Goal: Information Seeking & Learning: Learn about a topic

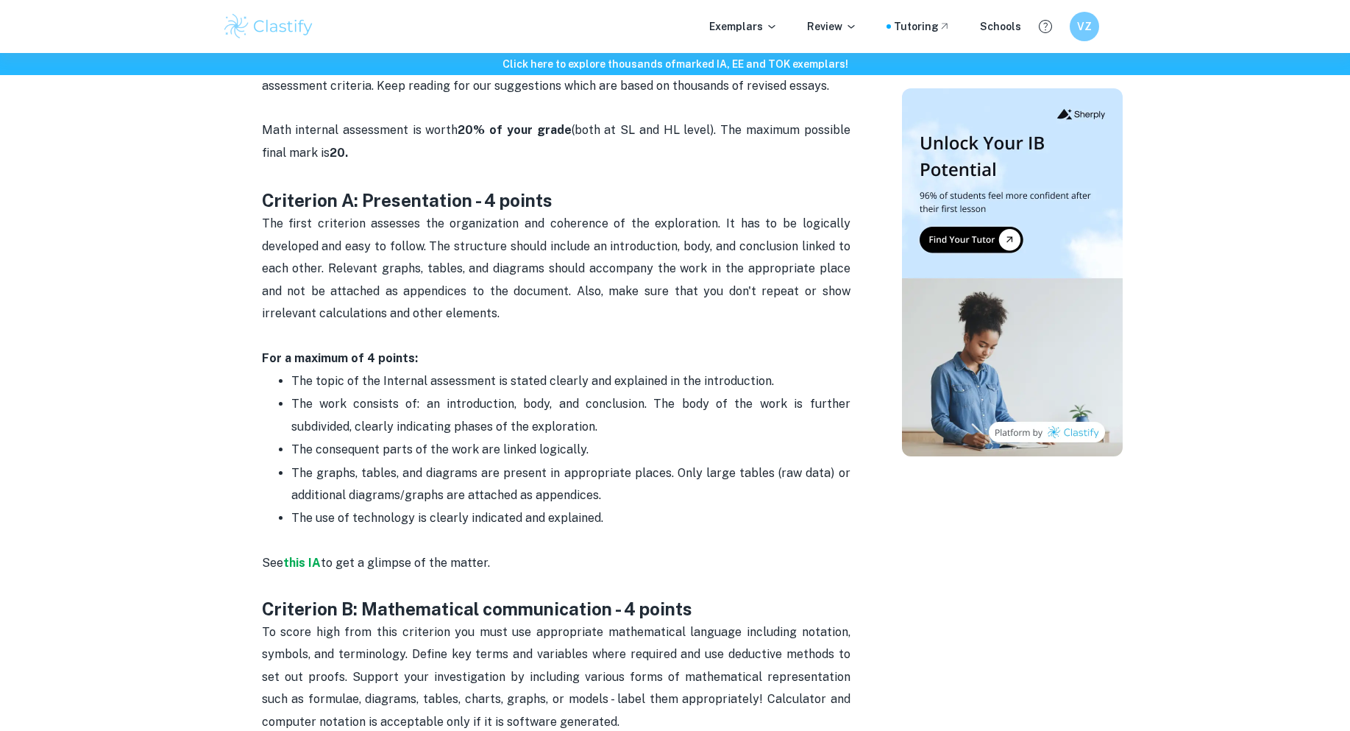
scroll to position [589, 0]
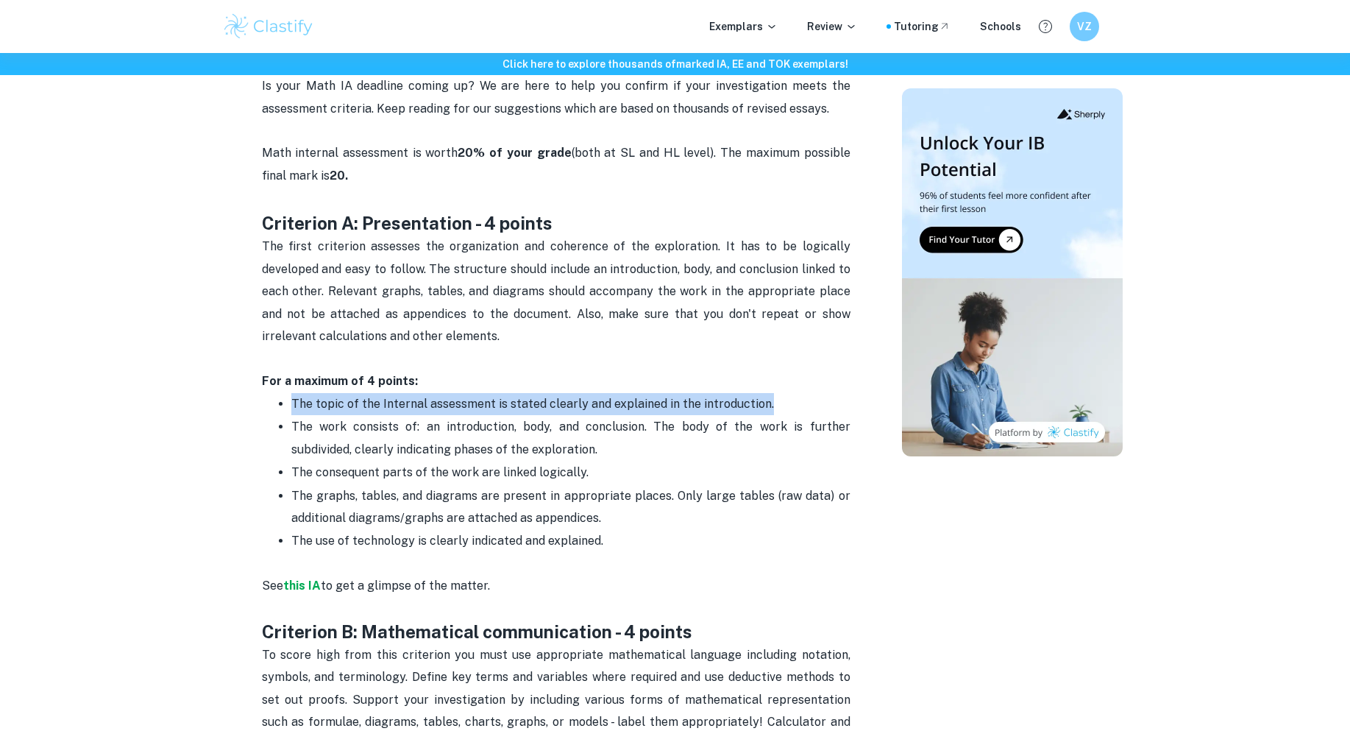
drag, startPoint x: 248, startPoint y: 420, endPoint x: 232, endPoint y: 405, distance: 21.9
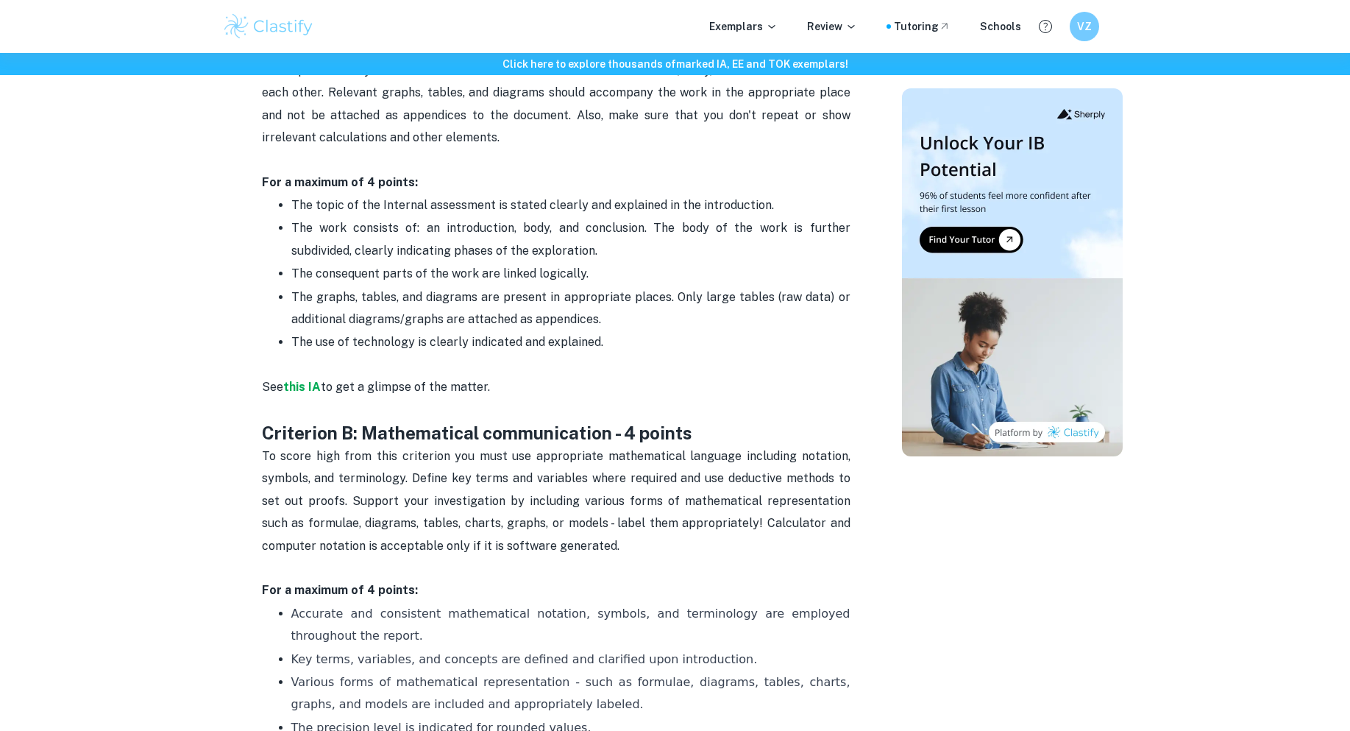
scroll to position [785, 0]
drag, startPoint x: 271, startPoint y: 205, endPoint x: 705, endPoint y: 349, distance: 456.7
click at [705, 349] on ul "The topic of the Internal assessment is stated clearly and explained in the int…" at bounding box center [556, 287] width 589 height 182
click at [705, 349] on p "The use of technology is clearly indicated and explained." at bounding box center [570, 355] width 559 height 45
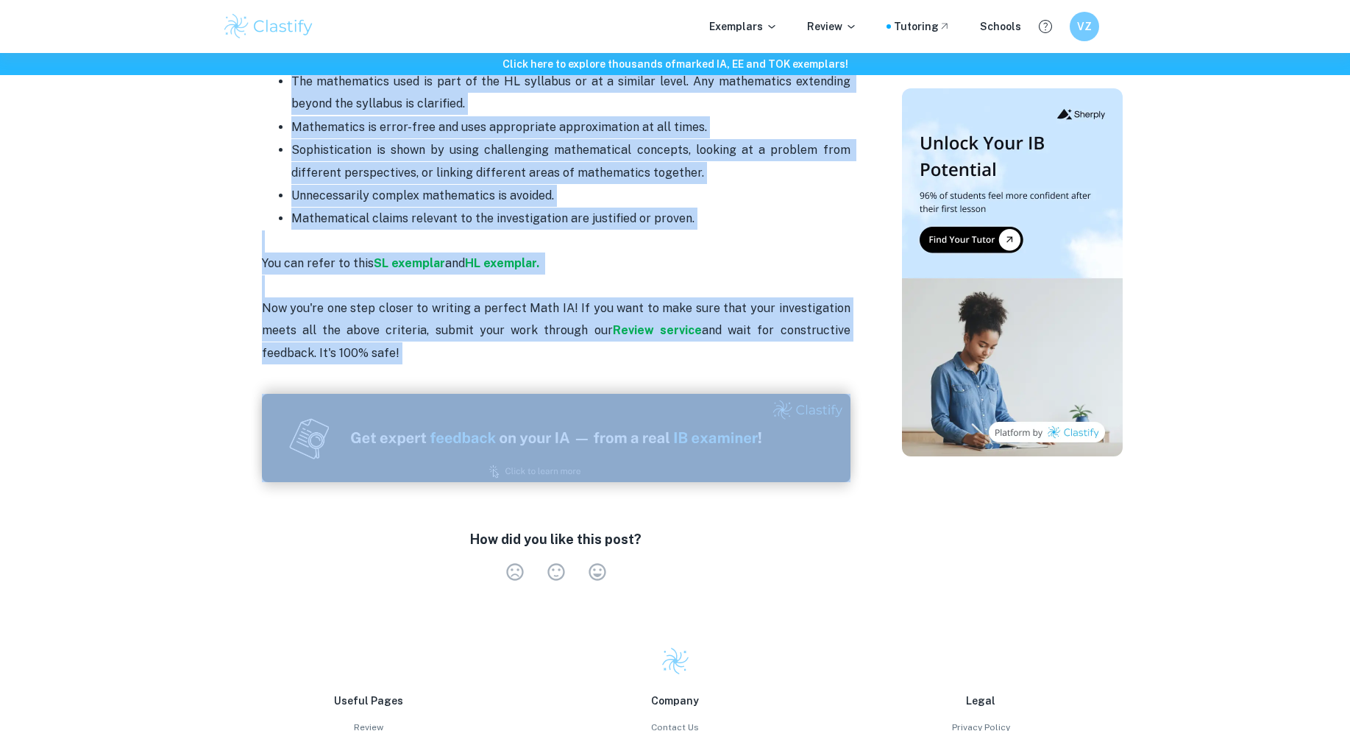
scroll to position [2985, 0]
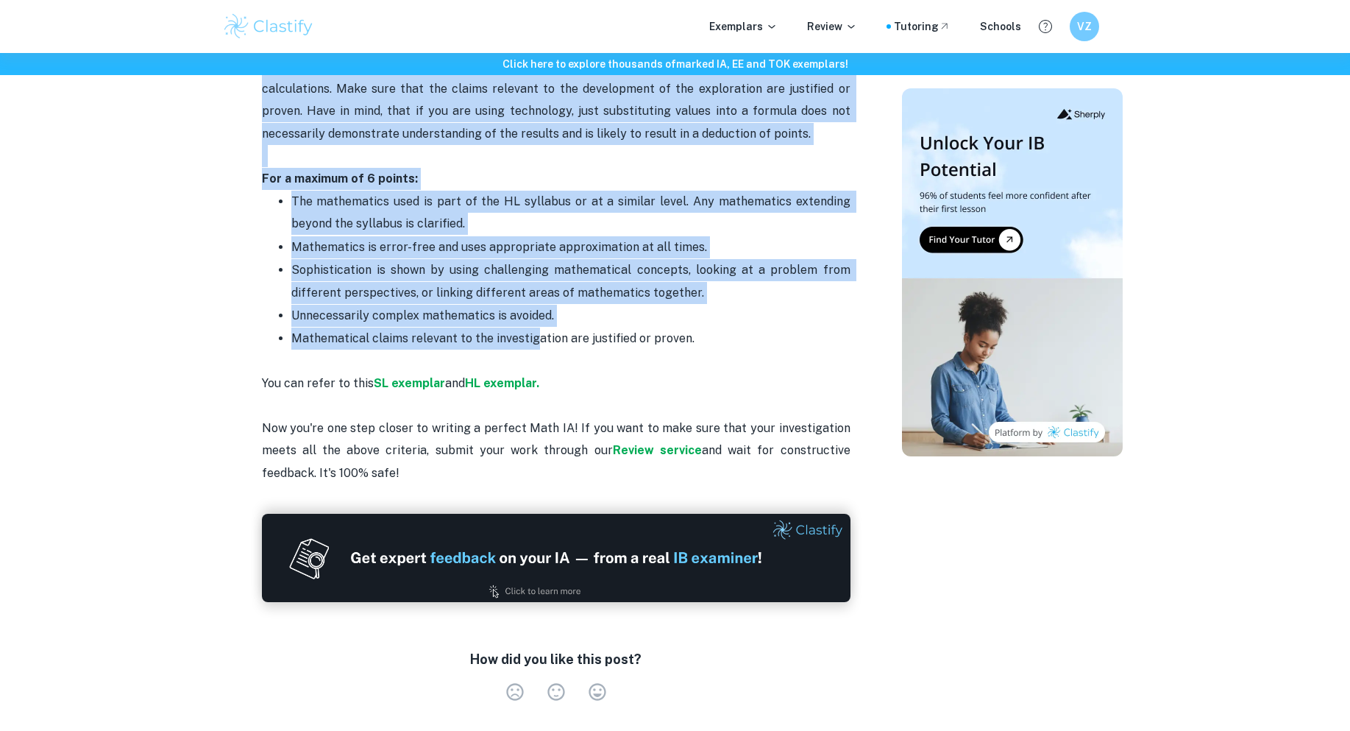
drag, startPoint x: 349, startPoint y: 319, endPoint x: 534, endPoint y: 323, distance: 184.7
click at [507, 376] on strong "HL exemplar." at bounding box center [502, 383] width 74 height 14
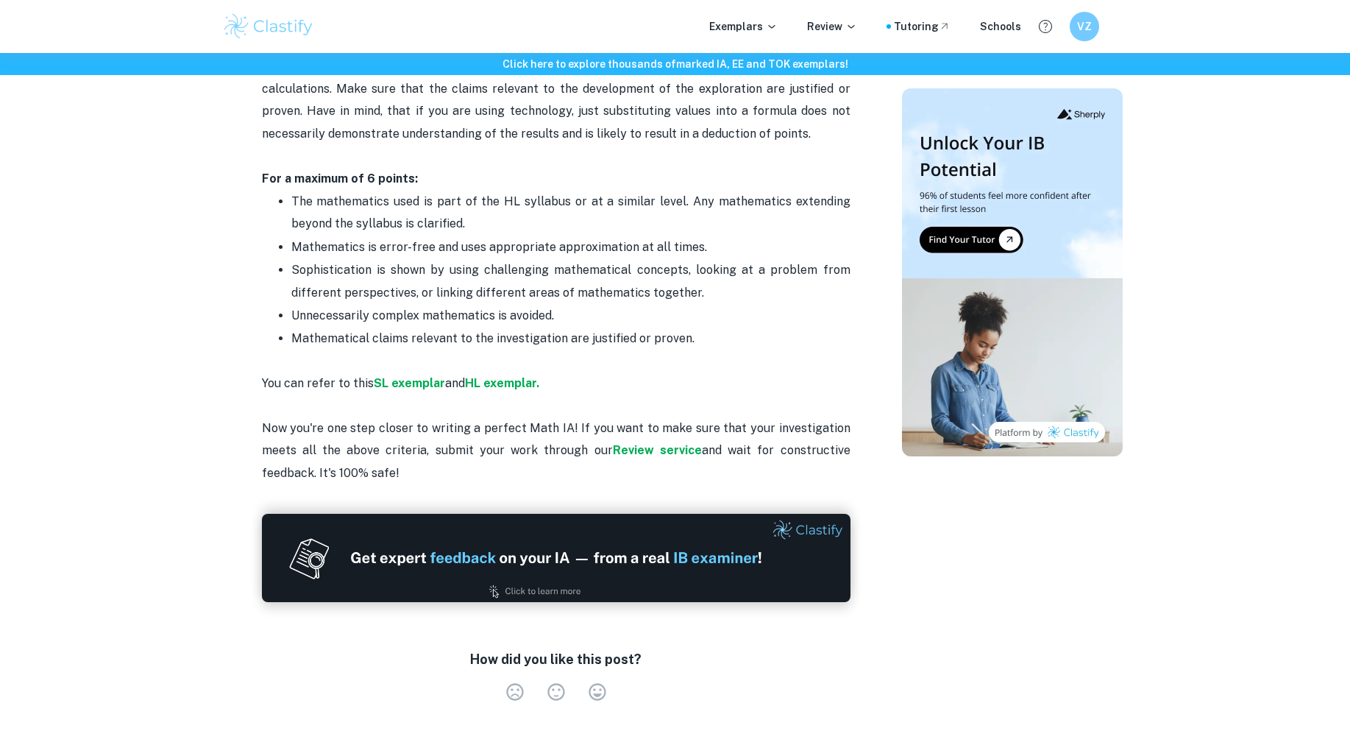
click at [473, 411] on p "You can refer to this SL exemplar and HL exemplar. Now you're one step closer t…" at bounding box center [556, 417] width 589 height 134
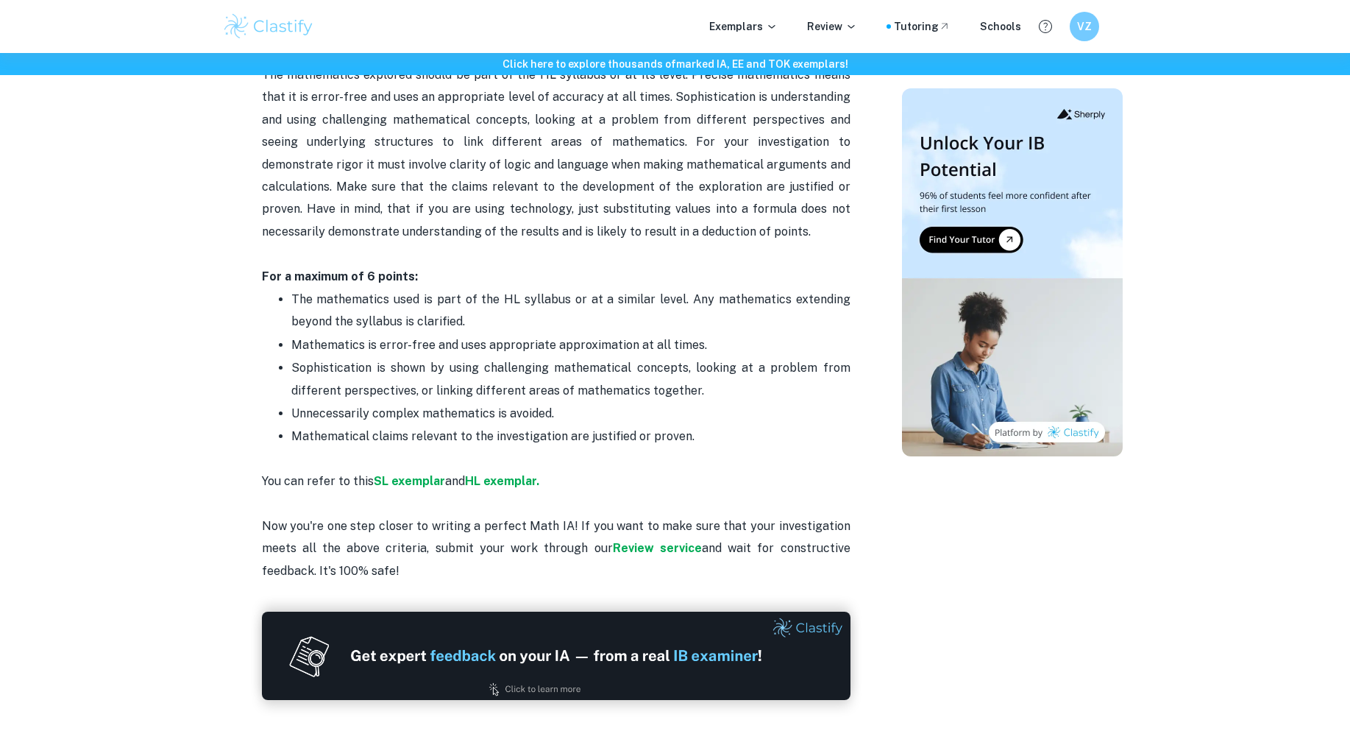
scroll to position [2886, 0]
drag, startPoint x: 418, startPoint y: 453, endPoint x: 353, endPoint y: 306, distance: 160.8
click at [615, 449] on p "You can refer to this SL exemplar and HL exemplar. Now you're one step closer t…" at bounding box center [556, 516] width 589 height 134
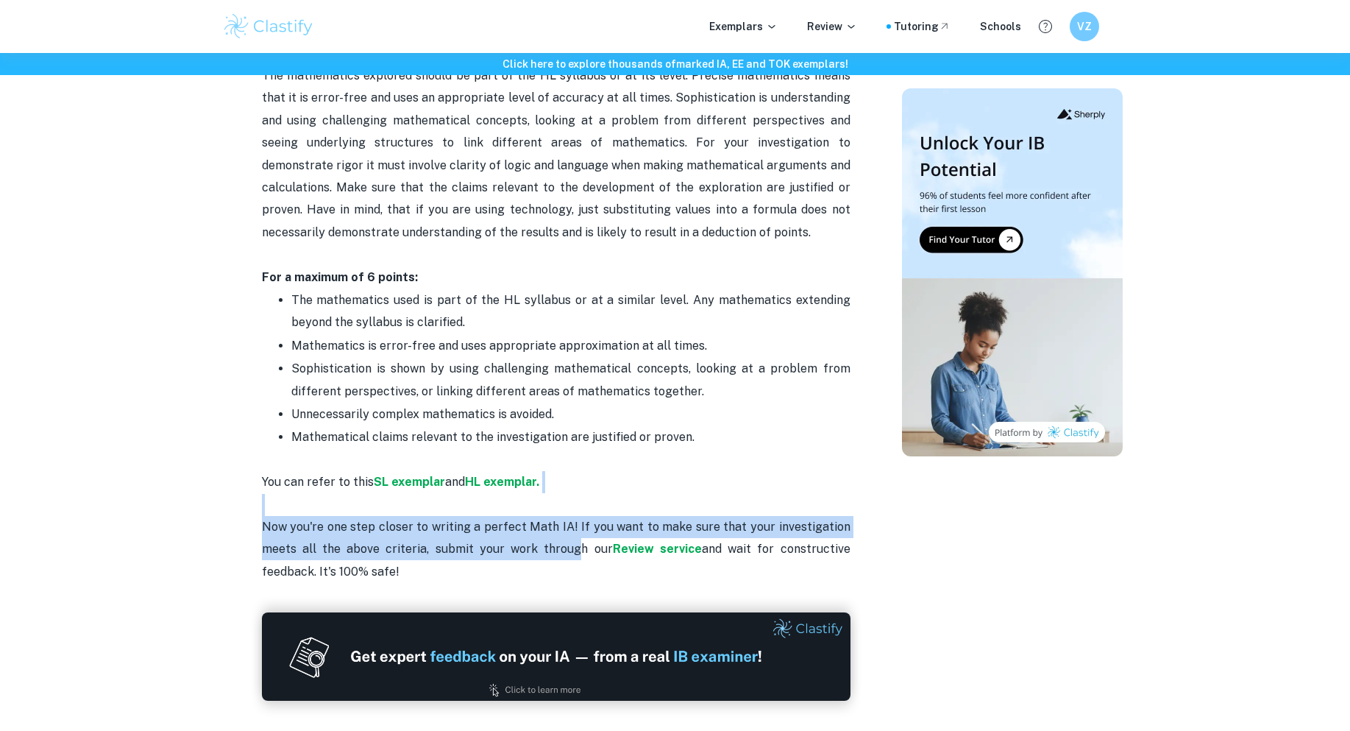
drag, startPoint x: 635, startPoint y: 483, endPoint x: 574, endPoint y: 536, distance: 80.8
click at [574, 536] on p "You can refer to this SL exemplar and HL exemplar. Now you're one step closer t…" at bounding box center [556, 516] width 589 height 134
click at [577, 533] on p "You can refer to this SL exemplar and HL exemplar. Now you're one step closer t…" at bounding box center [556, 516] width 589 height 134
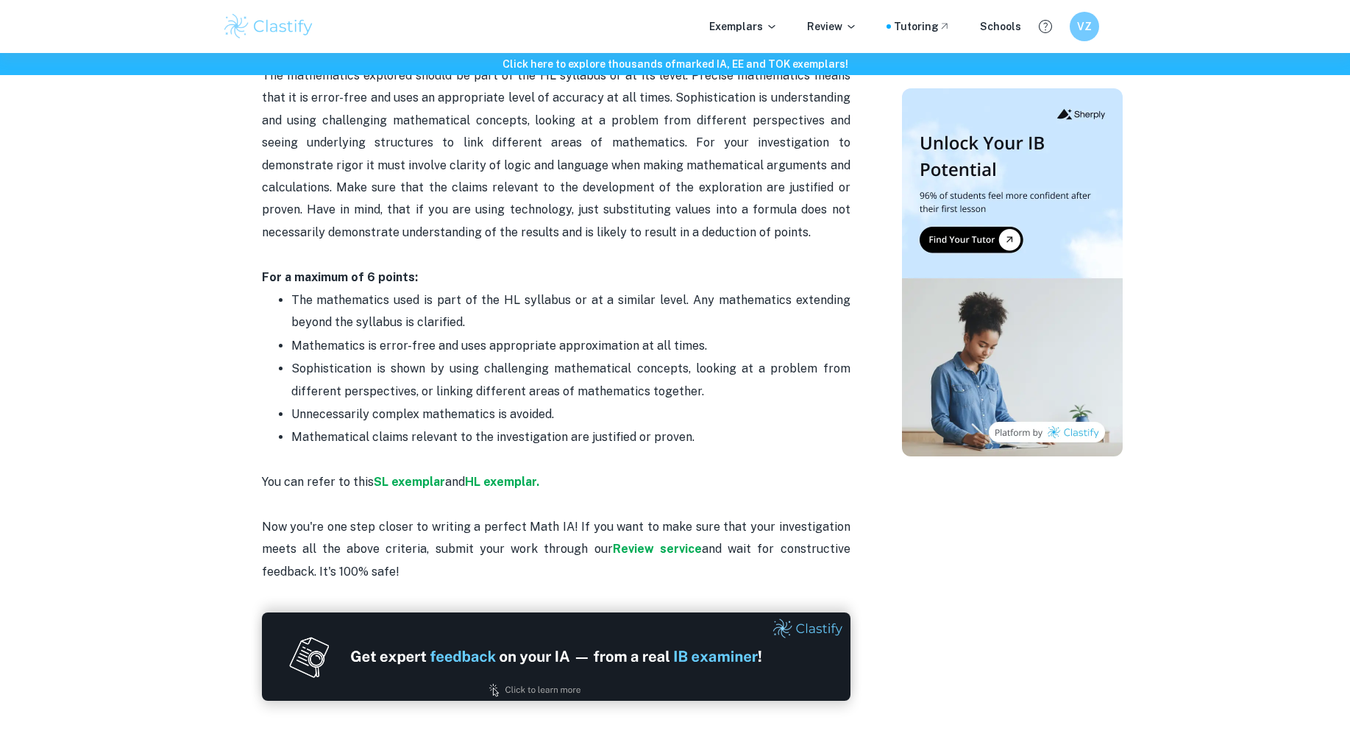
click at [413, 496] on p "You can refer to this SL exemplar and HL exemplar. Now you're one step closer t…" at bounding box center [556, 516] width 589 height 134
drag, startPoint x: 258, startPoint y: 458, endPoint x: 621, endPoint y: 472, distance: 362.9
click at [584, 456] on p "You can refer to this SL exemplar and HL exemplar. Now you're one step closer t…" at bounding box center [556, 516] width 589 height 134
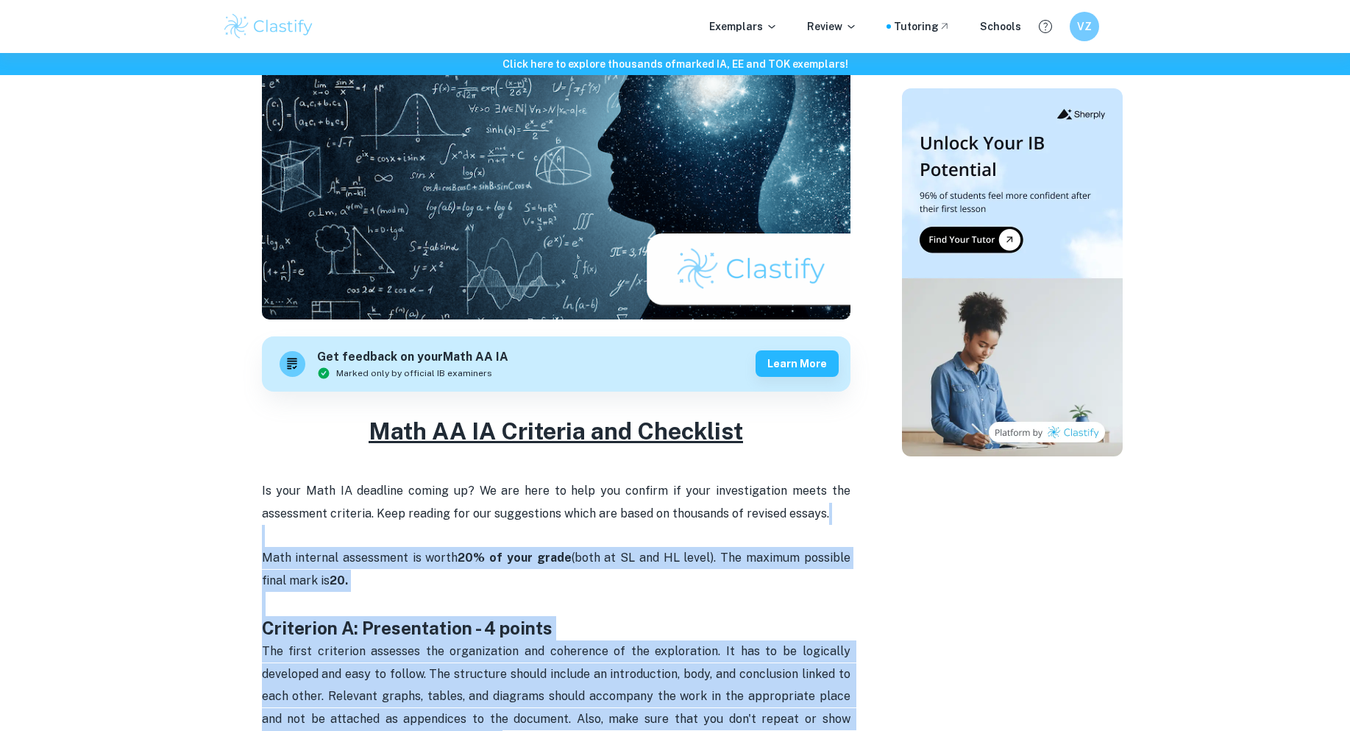
scroll to position [196, 0]
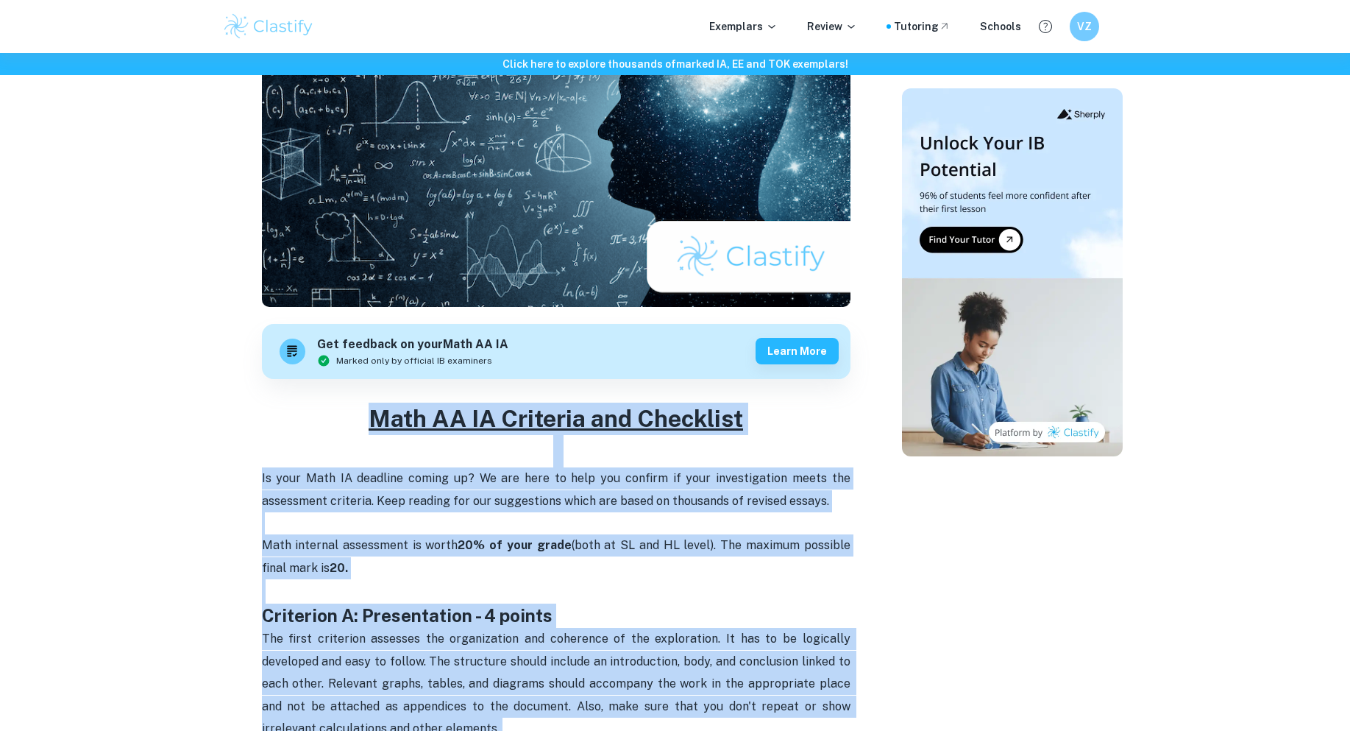
drag, startPoint x: 726, startPoint y: 417, endPoint x: 359, endPoint y: 413, distance: 367.1
copy div "Math AA IA Criteria and Checklist Is your Math IA deadline coming up? We are he…"
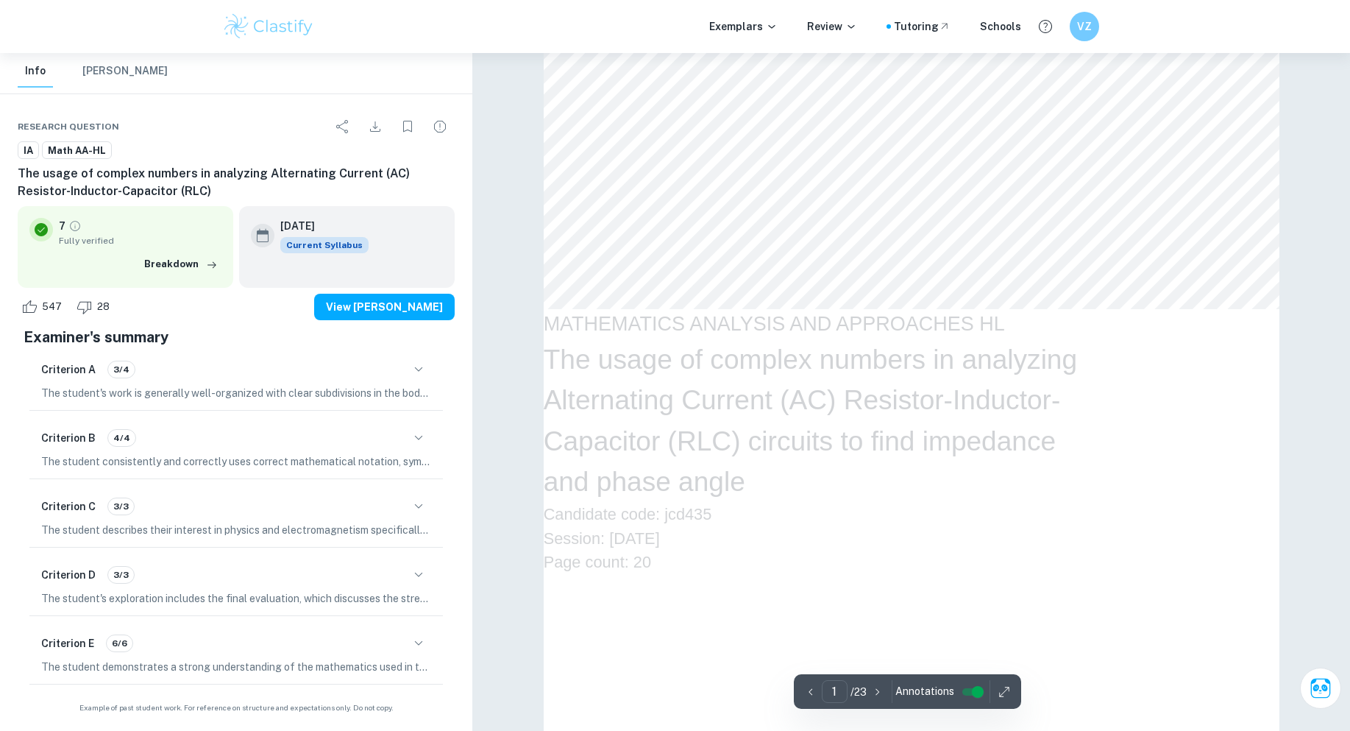
scroll to position [785, 0]
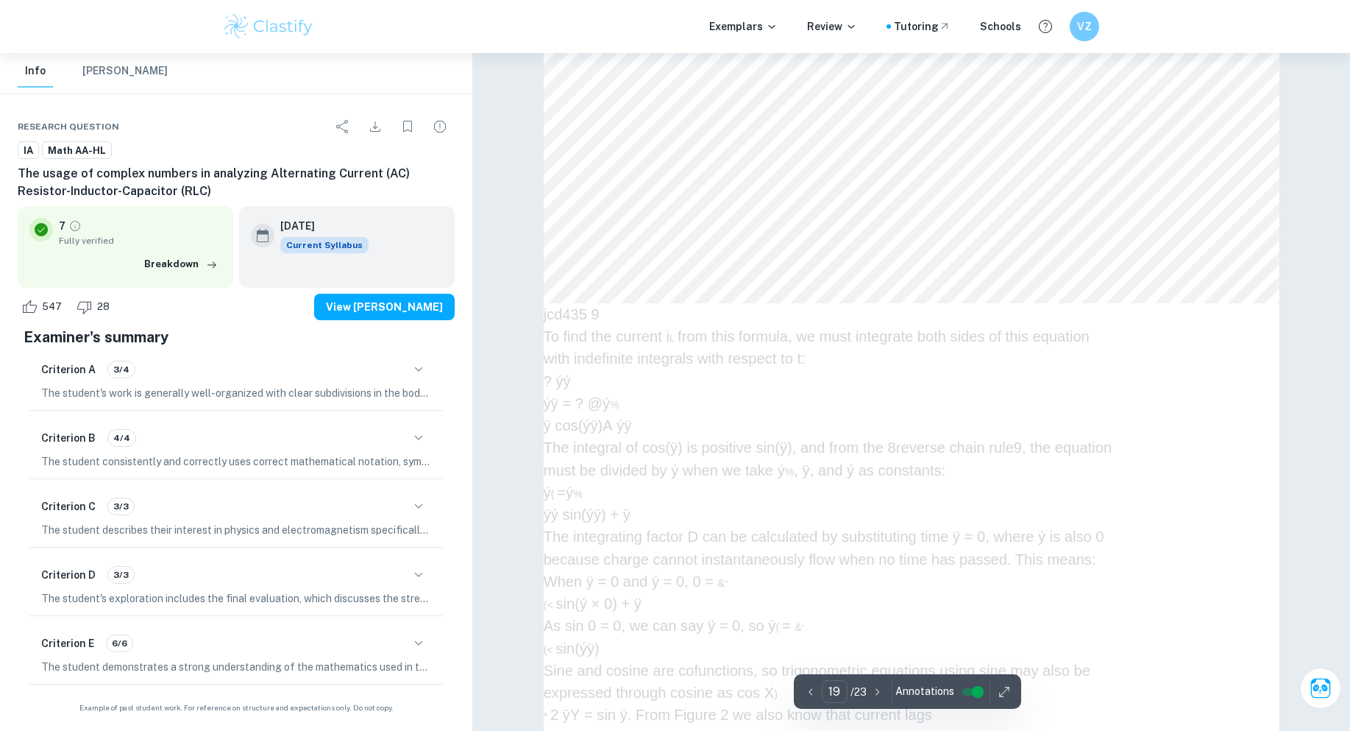
type input "20"
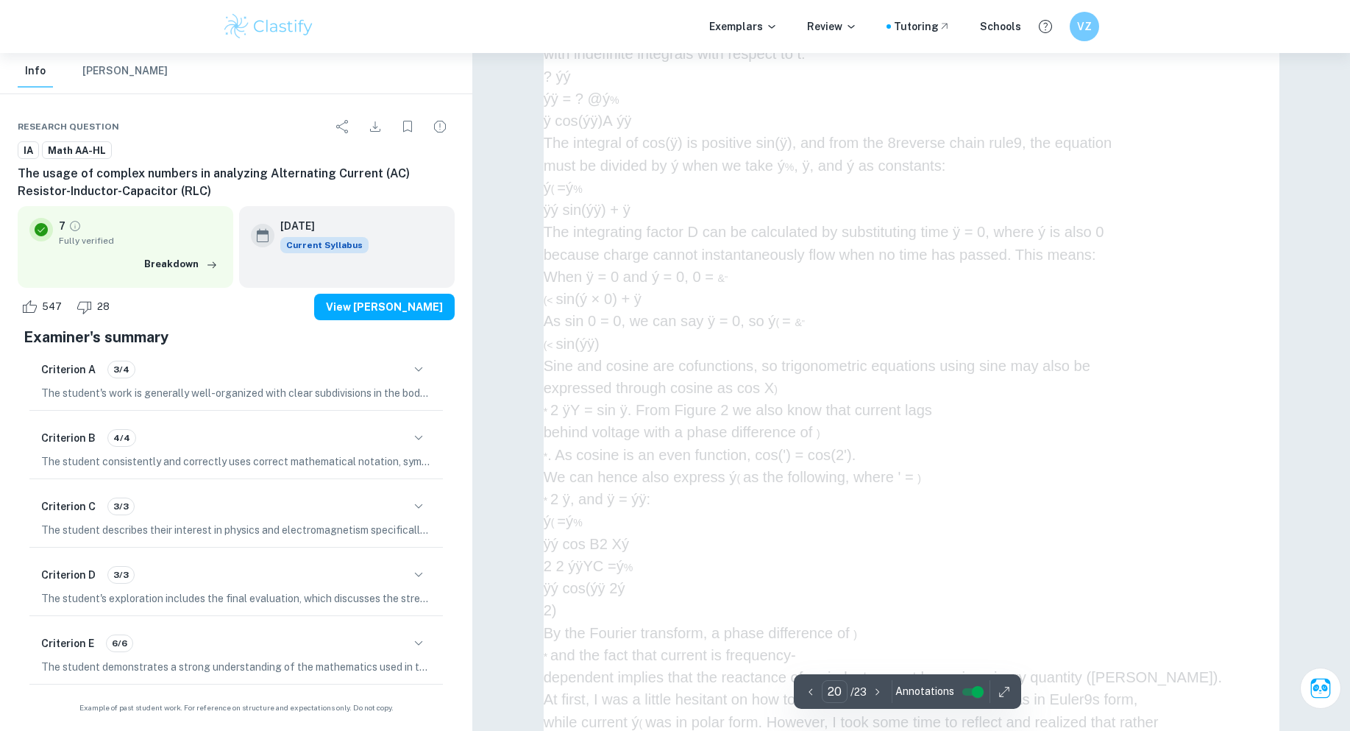
scroll to position [19955, 0]
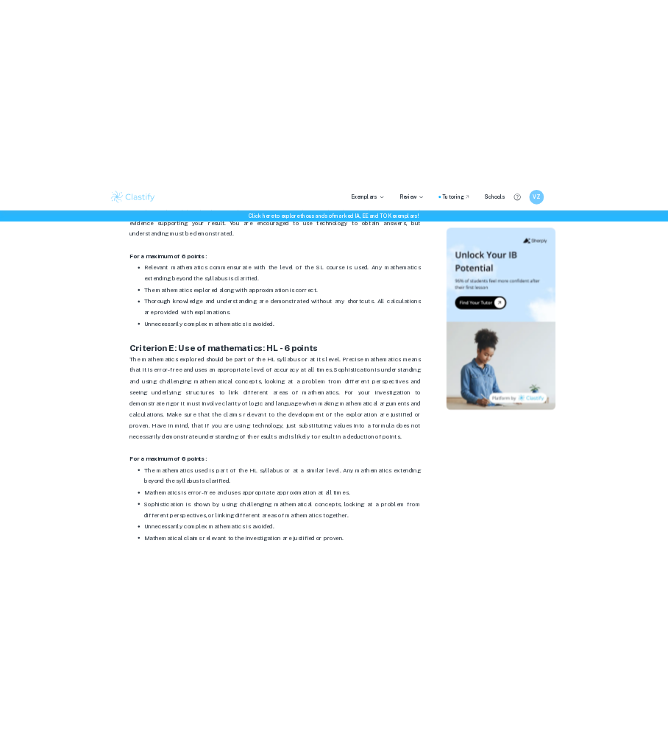
scroll to position [2604, 0]
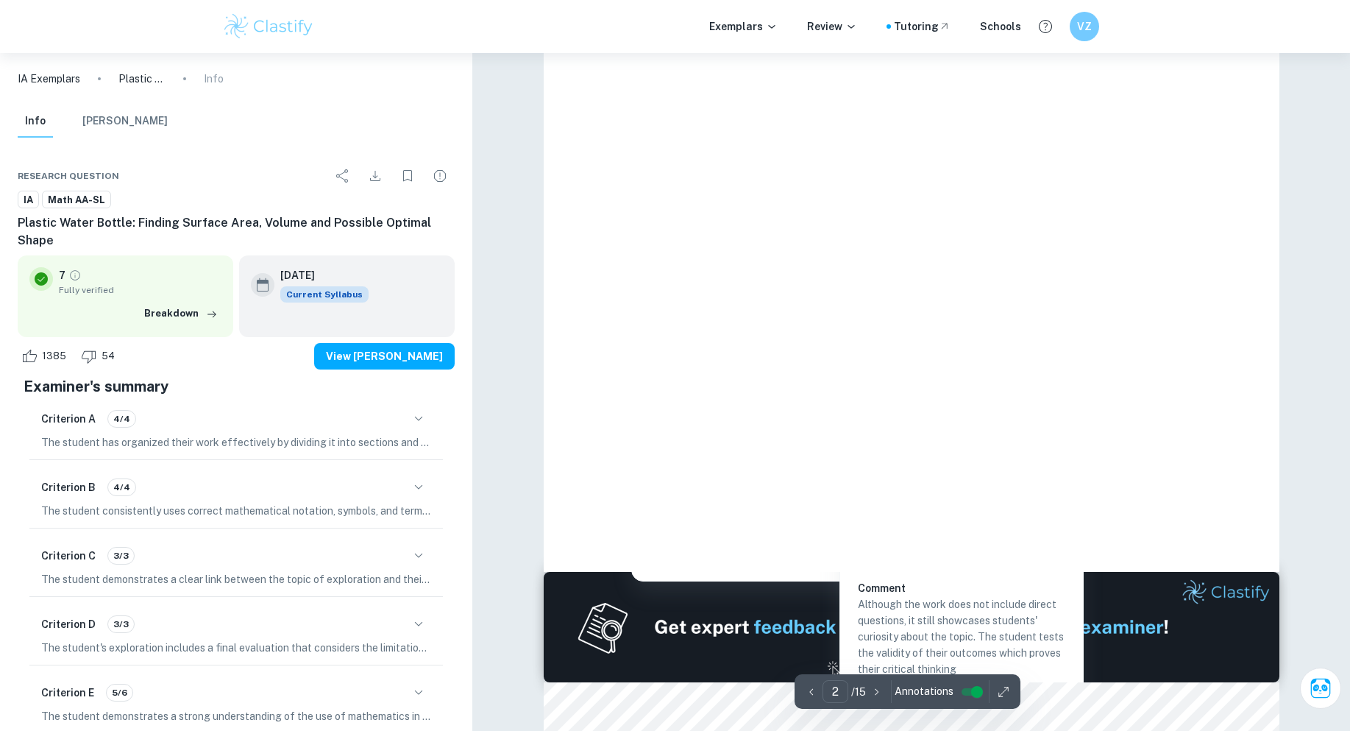
scroll to position [1492, 0]
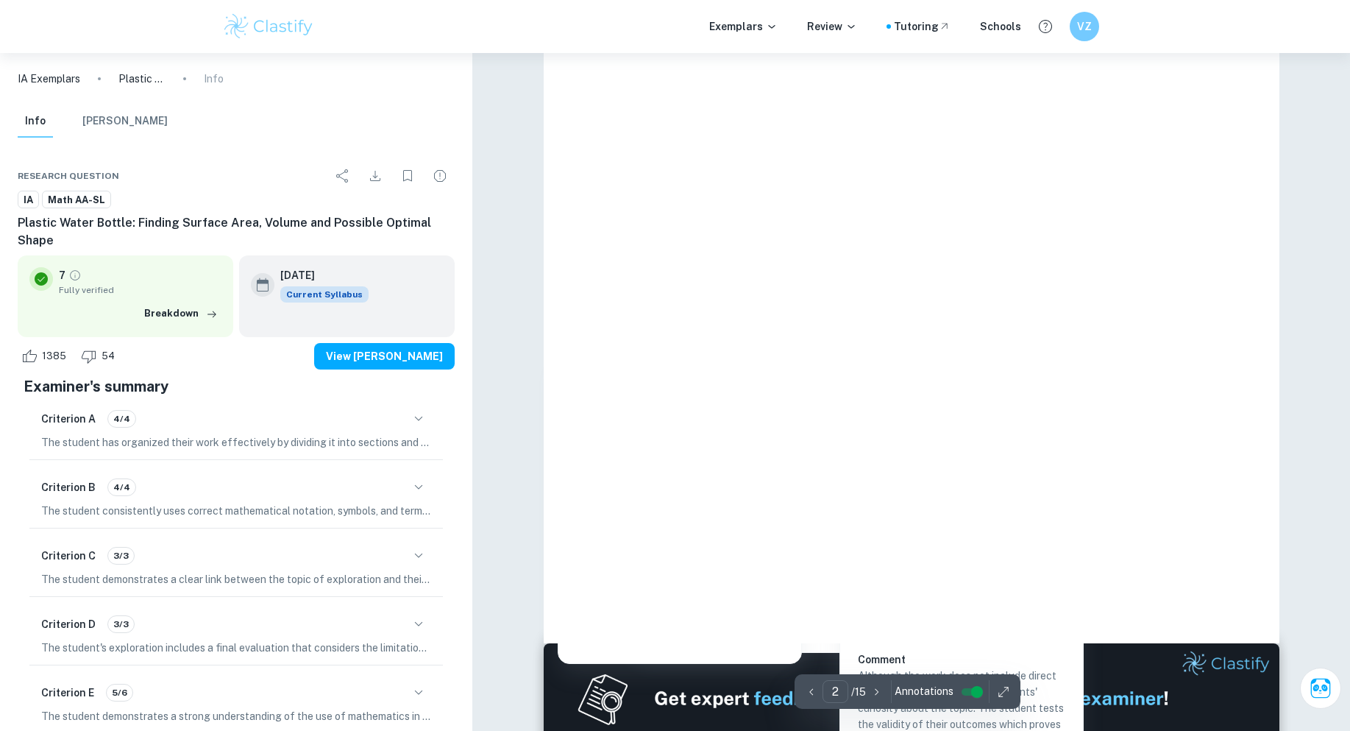
drag, startPoint x: 549, startPoint y: 221, endPoint x: 556, endPoint y: 227, distance: 9.4
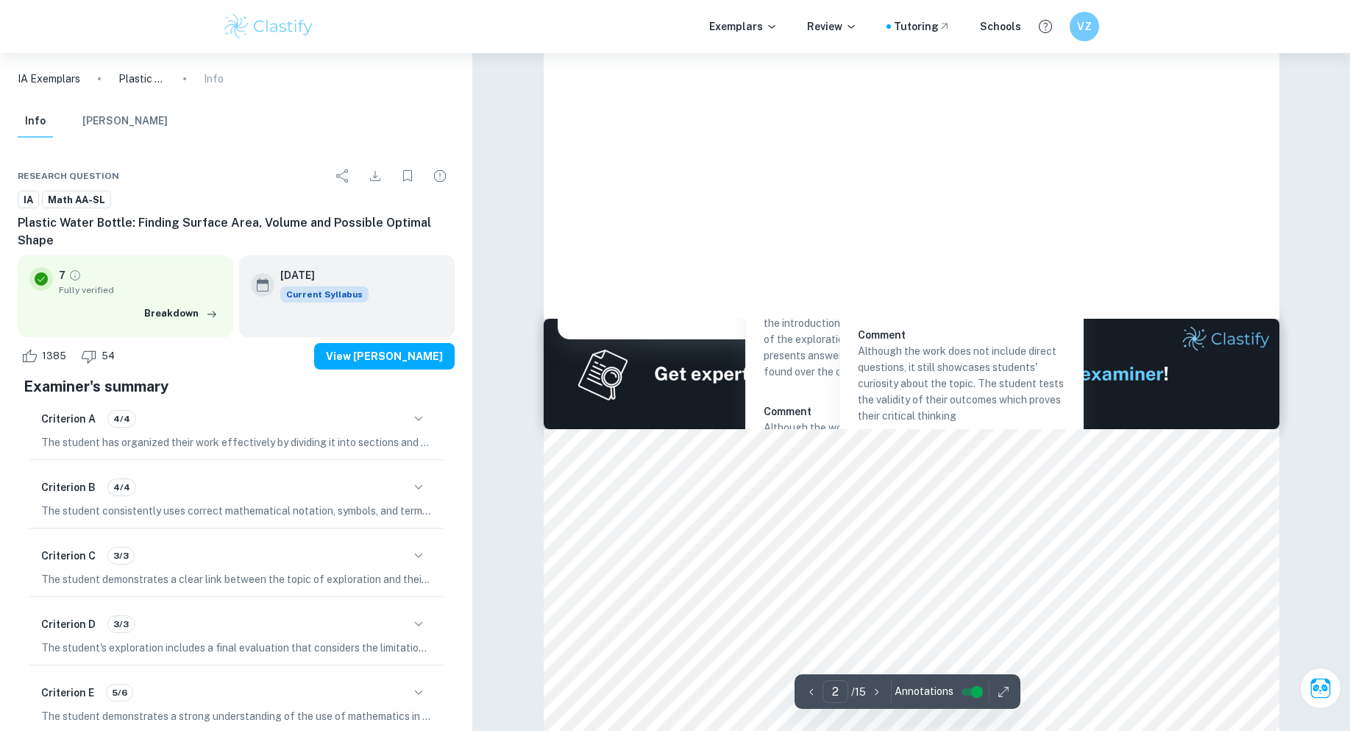
scroll to position [1863, 0]
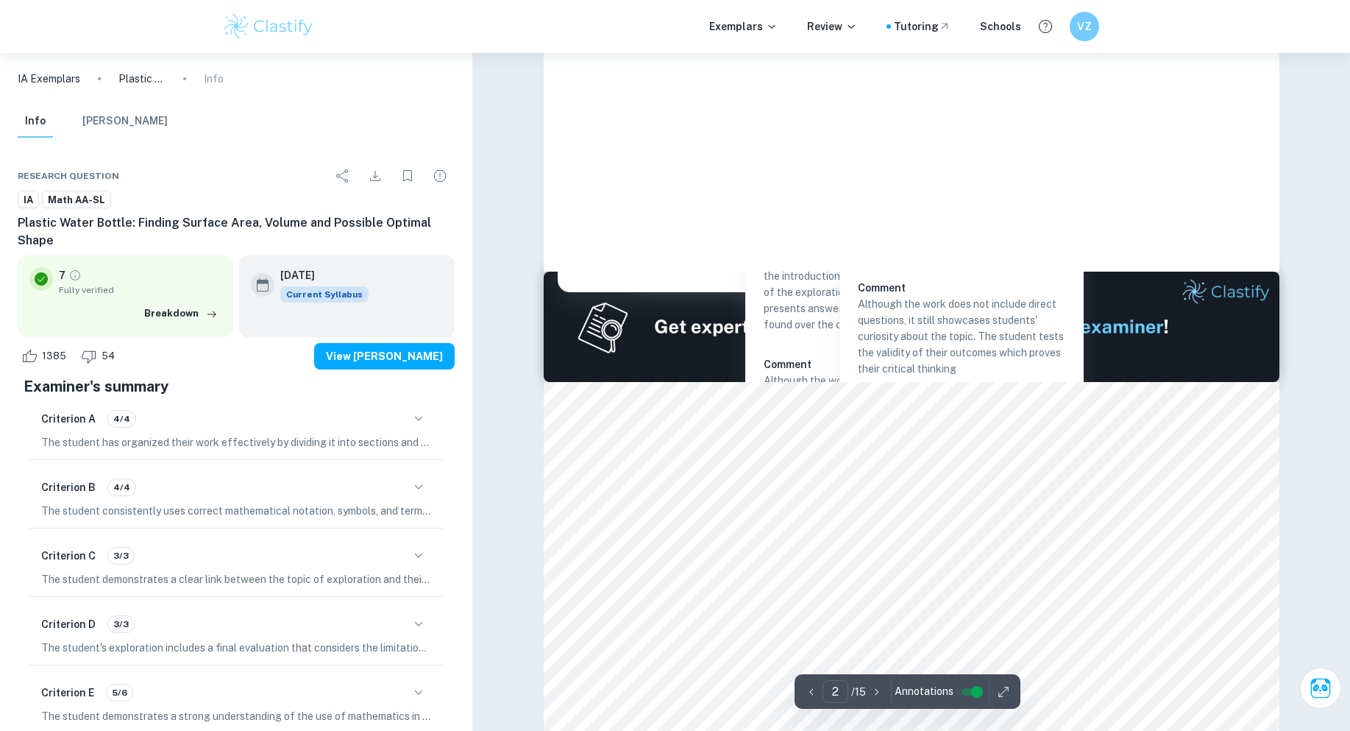
type input "3"
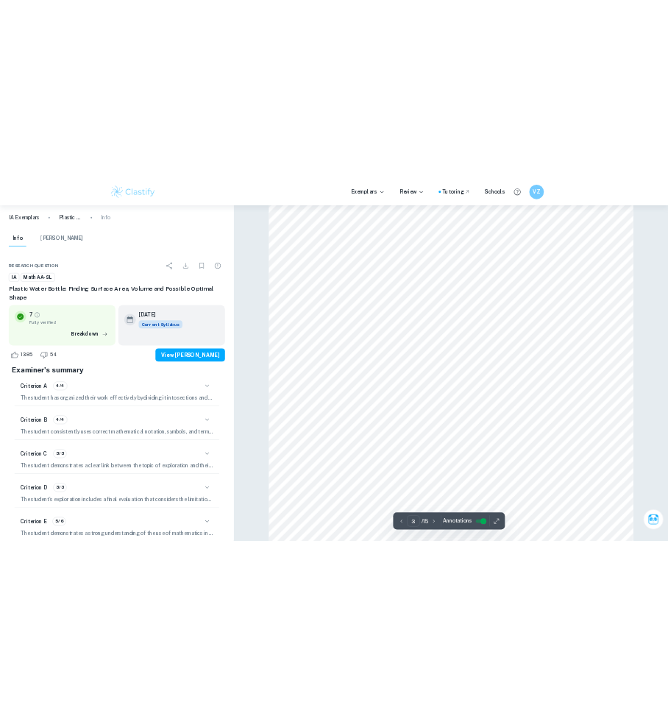
scroll to position [2452, 0]
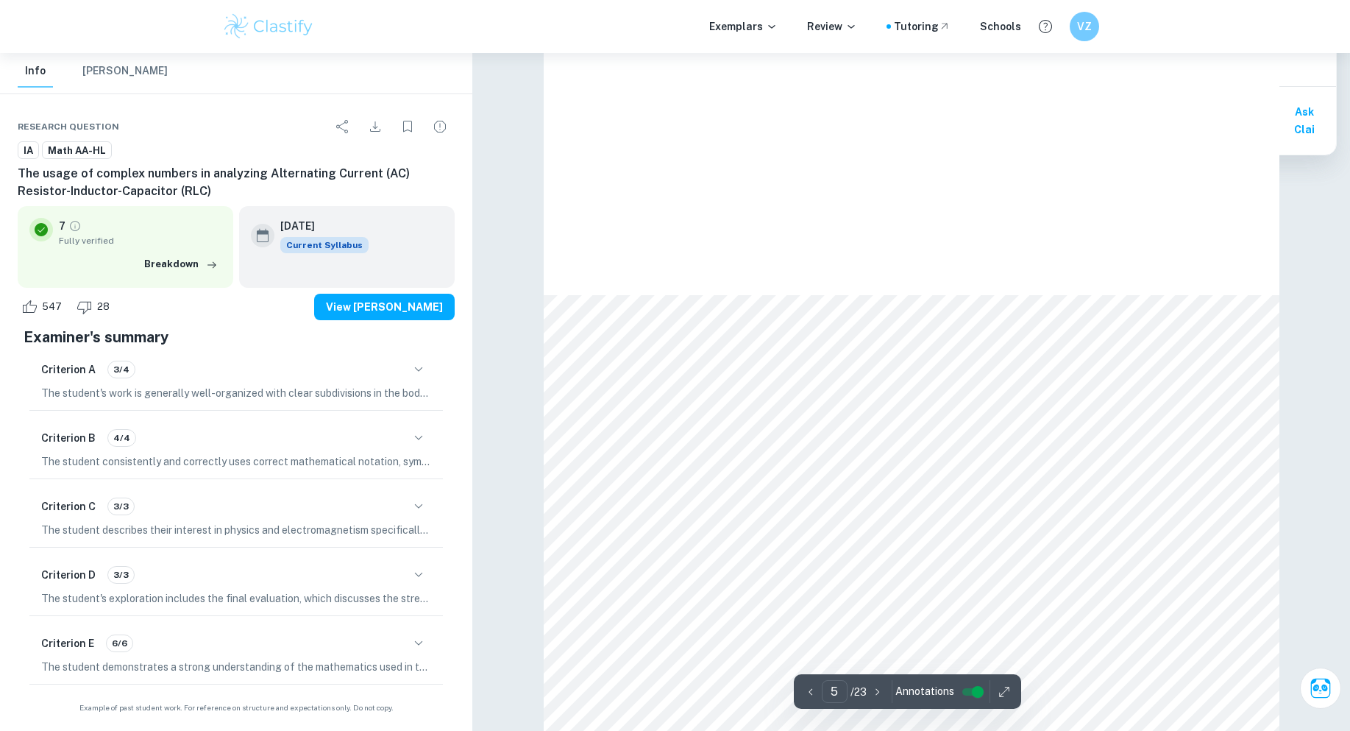
scroll to position [4057, 0]
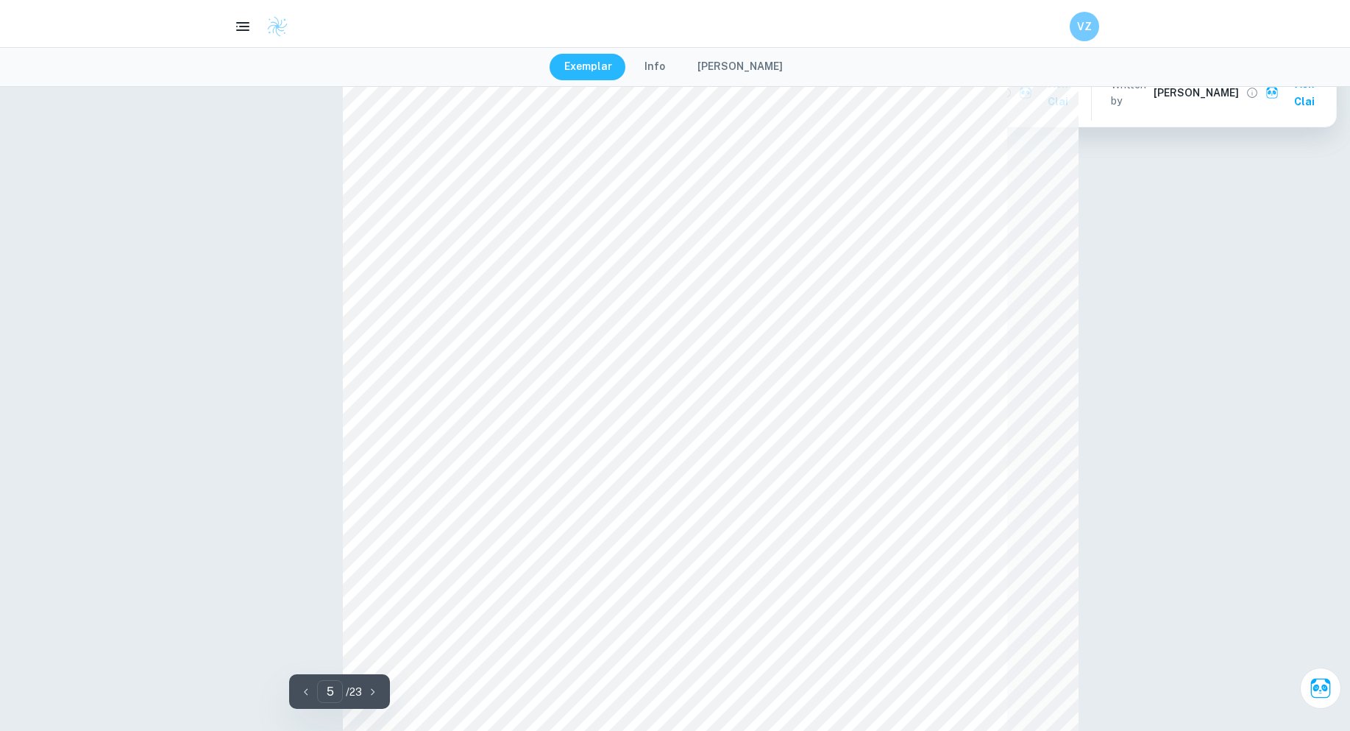
type input "4"
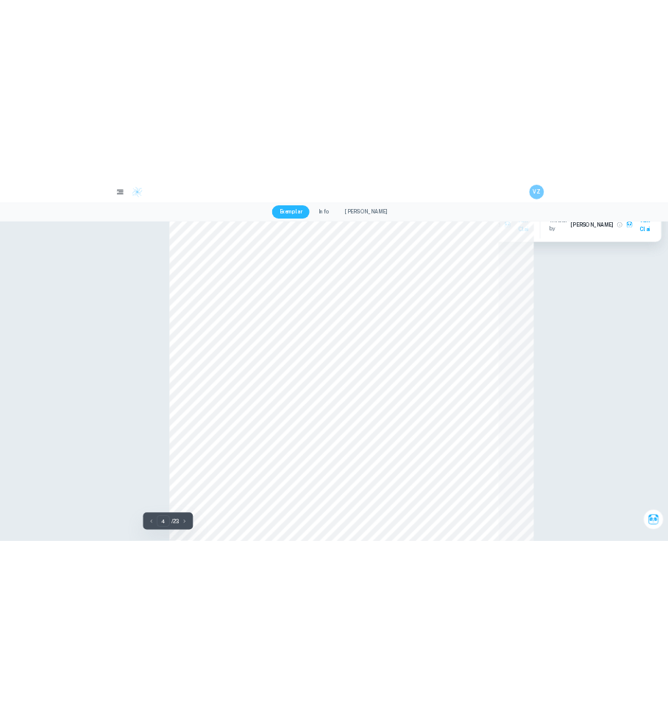
scroll to position [3448, 0]
